Goal: Navigation & Orientation: Find specific page/section

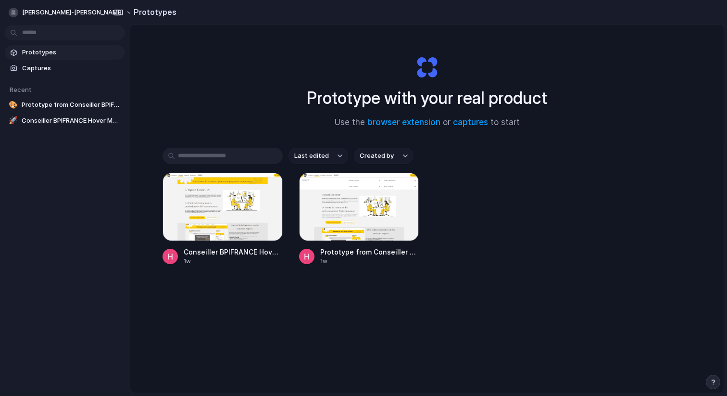
click at [50, 50] on span "Prototypes" at bounding box center [71, 53] width 99 height 10
click at [13, 11] on div "button" at bounding box center [14, 13] width 10 height 10
click at [100, 194] on div "Settings Invite members Change theme Sign out" at bounding box center [363, 198] width 727 height 396
click at [70, 104] on span "Prototype from Conseiller BPIFRANCE Formation" at bounding box center [71, 105] width 99 height 10
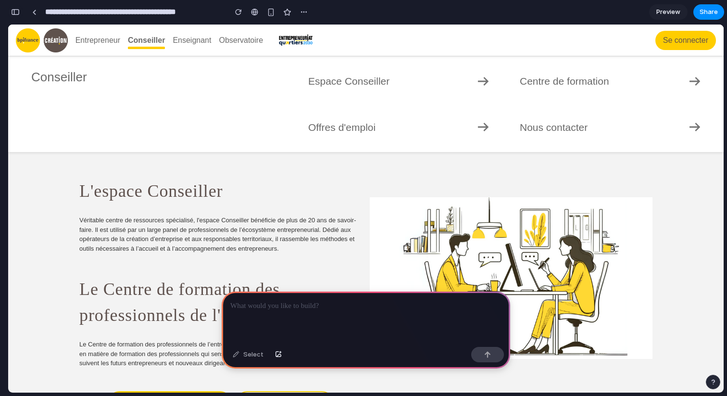
click at [16, 11] on div "button" at bounding box center [15, 12] width 9 height 7
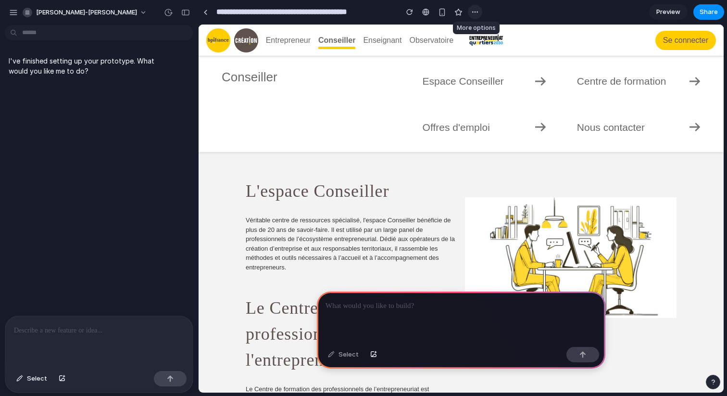
click at [480, 9] on button "button" at bounding box center [475, 12] width 14 height 14
click at [461, 17] on div "Duplicate Delete" at bounding box center [363, 198] width 727 height 396
click at [102, 4] on div "hugo-huet-leroy-hlr" at bounding box center [99, 11] width 198 height 23
click at [94, 11] on span "hugo-huet-leroy-hlr" at bounding box center [86, 13] width 101 height 10
click at [8, 11] on div "Settings Invite members Change theme Sign out" at bounding box center [363, 198] width 727 height 396
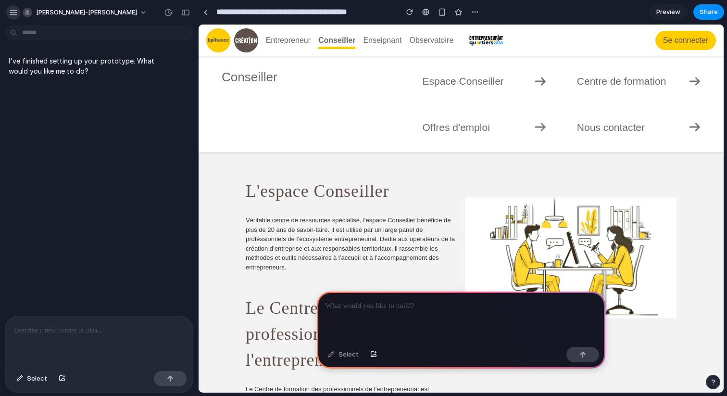
click at [9, 11] on div "button" at bounding box center [13, 12] width 9 height 9
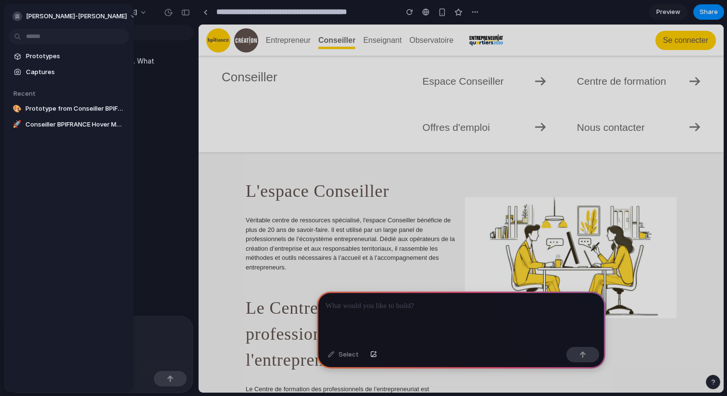
click at [78, 180] on div "Prototypes Captures Recent 🎨 Prototype from Conseiller BPIFRANCE Formation 🚀 Co…" at bounding box center [69, 131] width 130 height 254
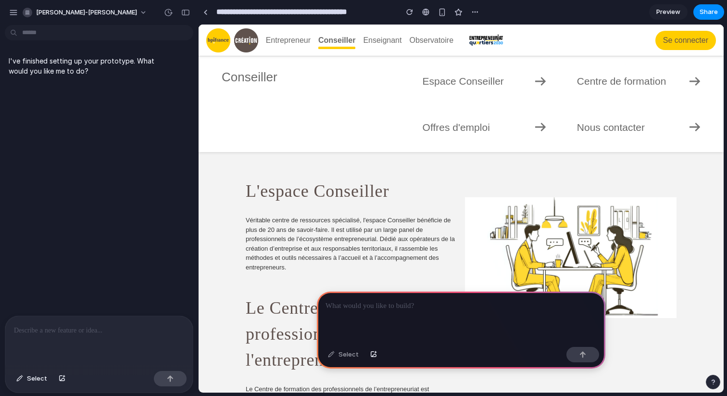
click at [77, 328] on p at bounding box center [99, 330] width 170 height 12
click at [71, 328] on p at bounding box center [99, 330] width 170 height 12
click at [30, 376] on span "Select" at bounding box center [37, 378] width 20 height 10
click at [60, 378] on div "button" at bounding box center [62, 378] width 7 height 6
click at [30, 377] on span "Select" at bounding box center [37, 378] width 20 height 10
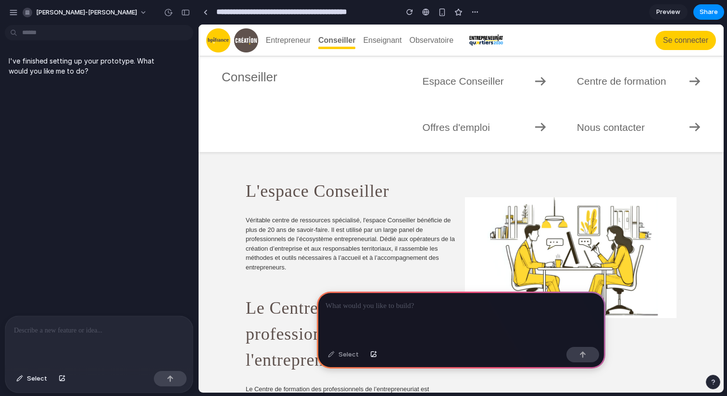
click at [168, 237] on div "I've finished setting up your prototype. What would you like me to do?" at bounding box center [96, 172] width 192 height 286
click at [113, 338] on div at bounding box center [98, 341] width 187 height 51
click at [348, 323] on div at bounding box center [461, 316] width 288 height 51
click at [360, 317] on div at bounding box center [461, 316] width 288 height 51
click at [97, 340] on div at bounding box center [98, 341] width 187 height 51
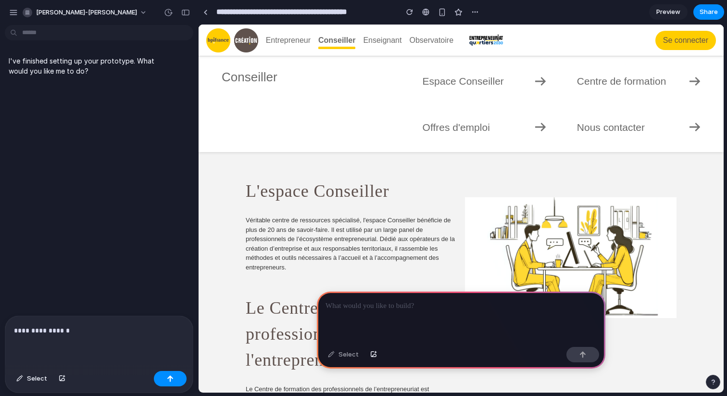
click at [52, 325] on p "**********" at bounding box center [97, 330] width 166 height 12
click at [81, 155] on div "I've finished setting up your prototype. What would you like me to do?" at bounding box center [96, 172] width 192 height 286
